Goal: Task Accomplishment & Management: Manage account settings

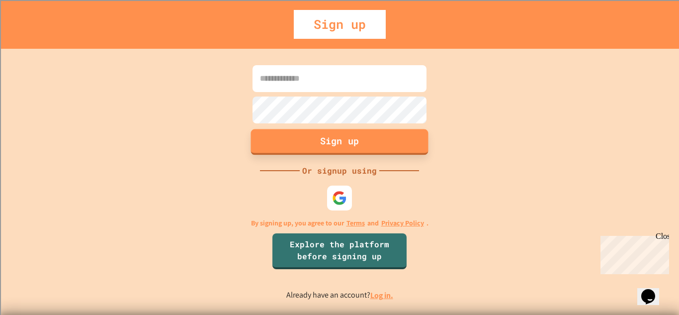
type input "**********"
click at [358, 150] on button "Sign up" at bounding box center [339, 142] width 177 height 26
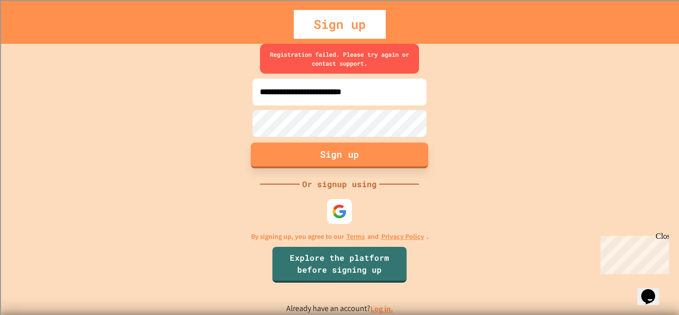
click at [358, 150] on button "Sign up" at bounding box center [339, 155] width 177 height 26
click at [385, 307] on link "Log in." at bounding box center [381, 308] width 23 height 10
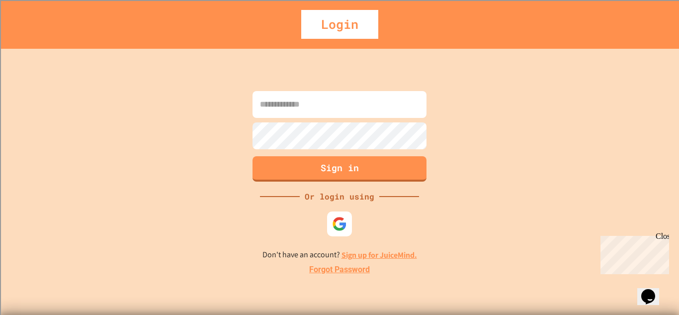
click at [344, 109] on input at bounding box center [340, 104] width 174 height 27
type input "**********"
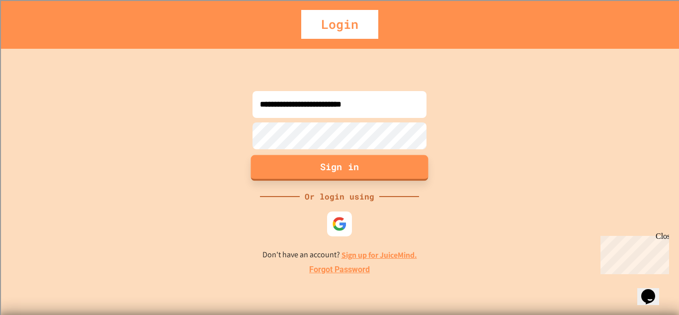
click at [379, 162] on button "Sign in" at bounding box center [339, 168] width 177 height 26
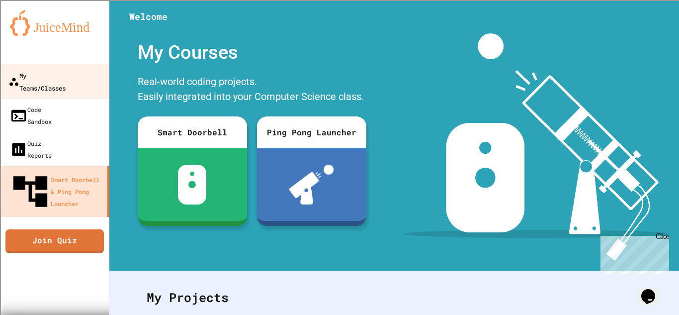
click at [37, 81] on div "My Teams/Classes" at bounding box center [36, 81] width 57 height 24
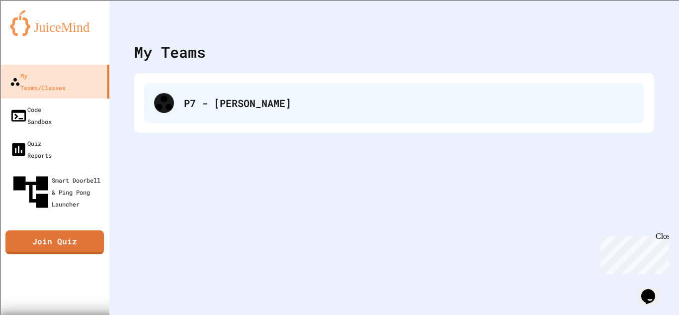
click at [267, 121] on div "P7 - [PERSON_NAME]" at bounding box center [394, 103] width 500 height 40
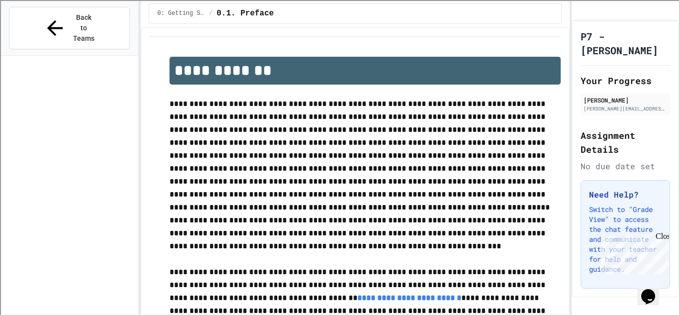
scroll to position [1093, 0]
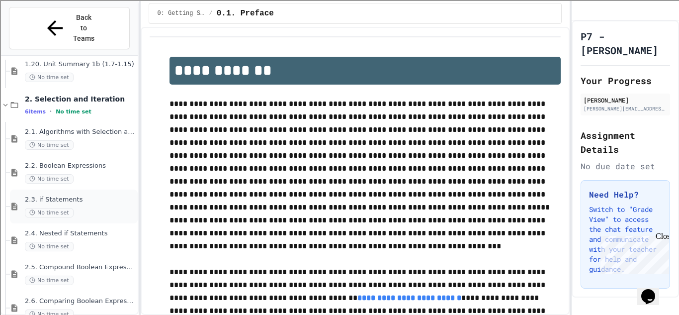
click at [94, 189] on div "2.3. if Statements No time set" at bounding box center [74, 206] width 128 height 34
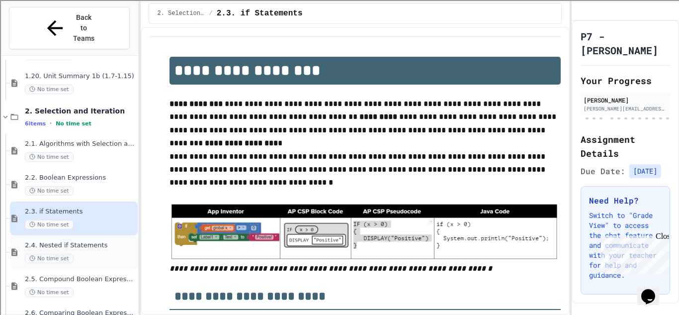
click at [78, 241] on div "2.4. Nested if Statements No time set" at bounding box center [80, 252] width 111 height 22
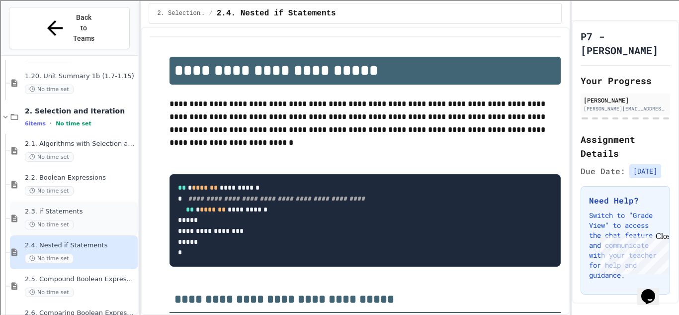
click at [87, 207] on div "2.3. if Statements No time set" at bounding box center [80, 218] width 111 height 22
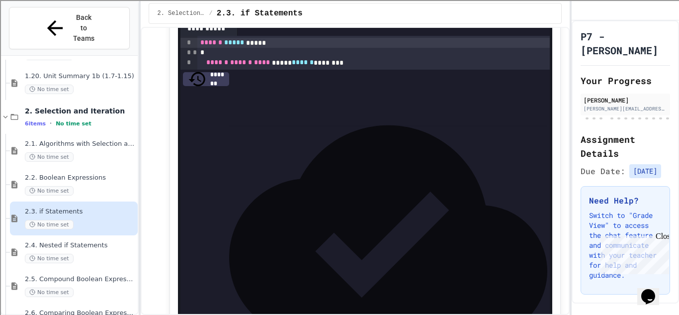
scroll to position [910, 0]
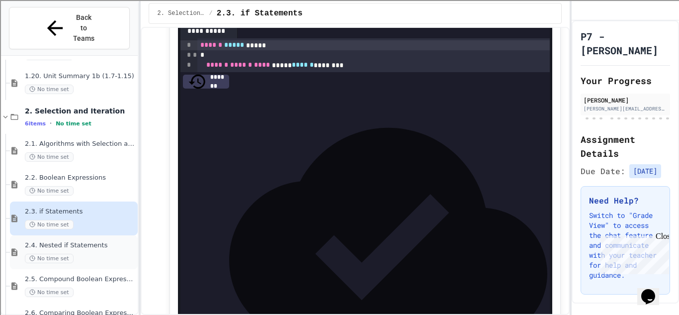
click at [92, 241] on span "2.4. Nested if Statements" at bounding box center [80, 245] width 111 height 8
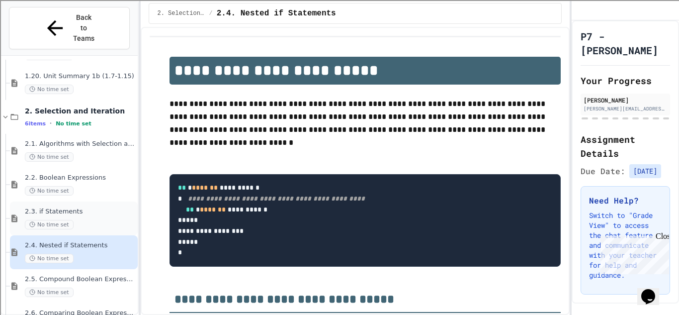
click at [91, 220] on div "No time set" at bounding box center [80, 224] width 111 height 9
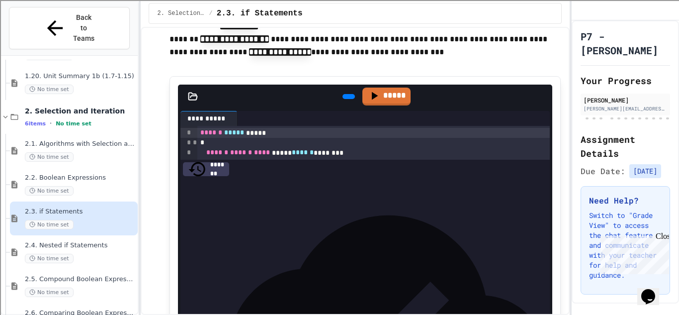
scroll to position [821, 0]
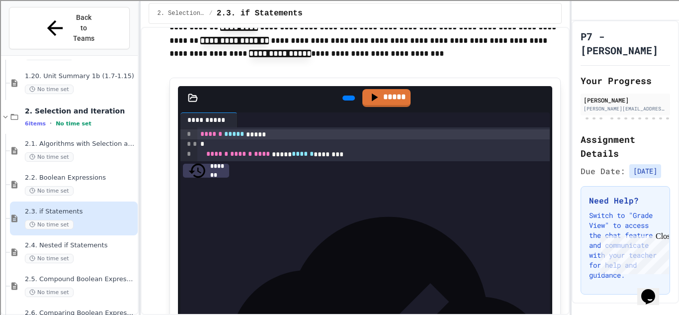
click at [357, 105] on div at bounding box center [349, 97] width 22 height 15
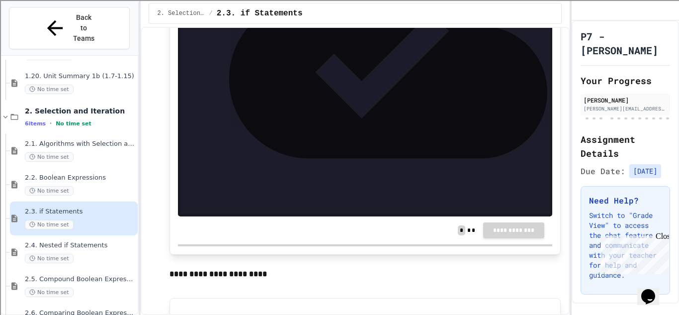
scroll to position [1050, 0]
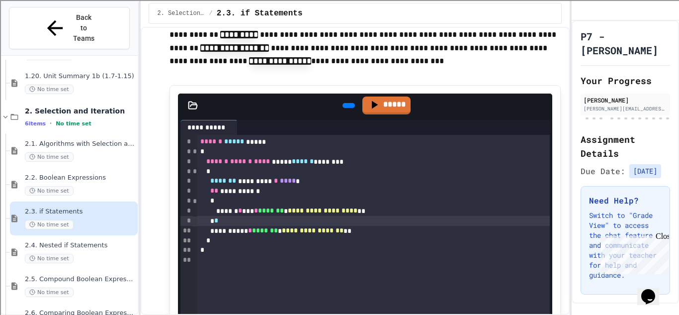
scroll to position [821, 0]
